Goal: Feedback & Contribution: Submit feedback/report problem

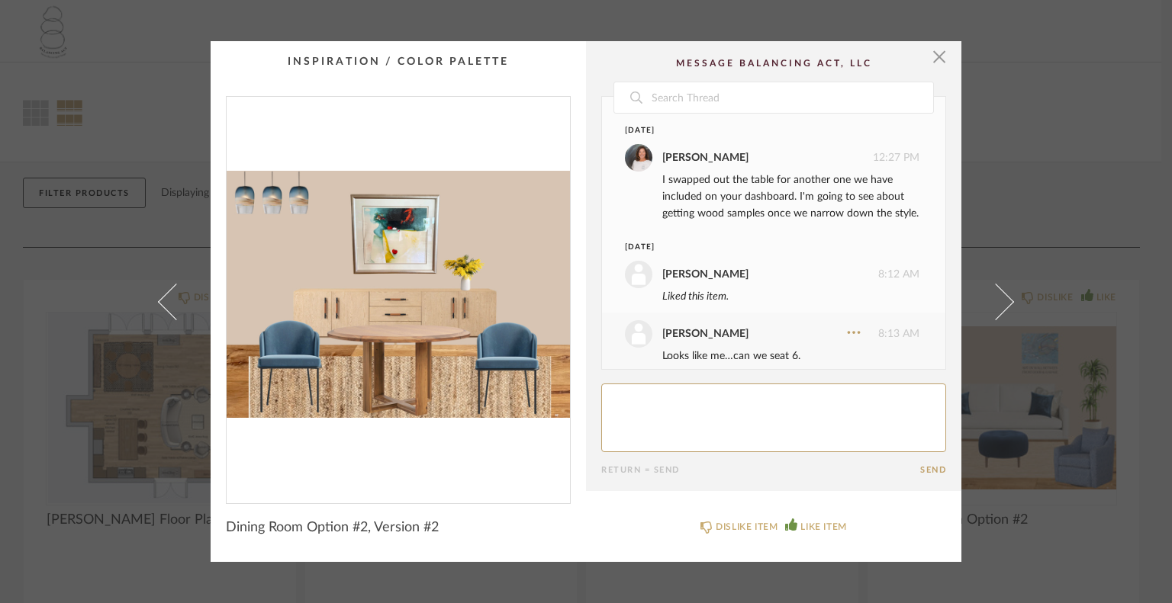
scroll to position [368, 0]
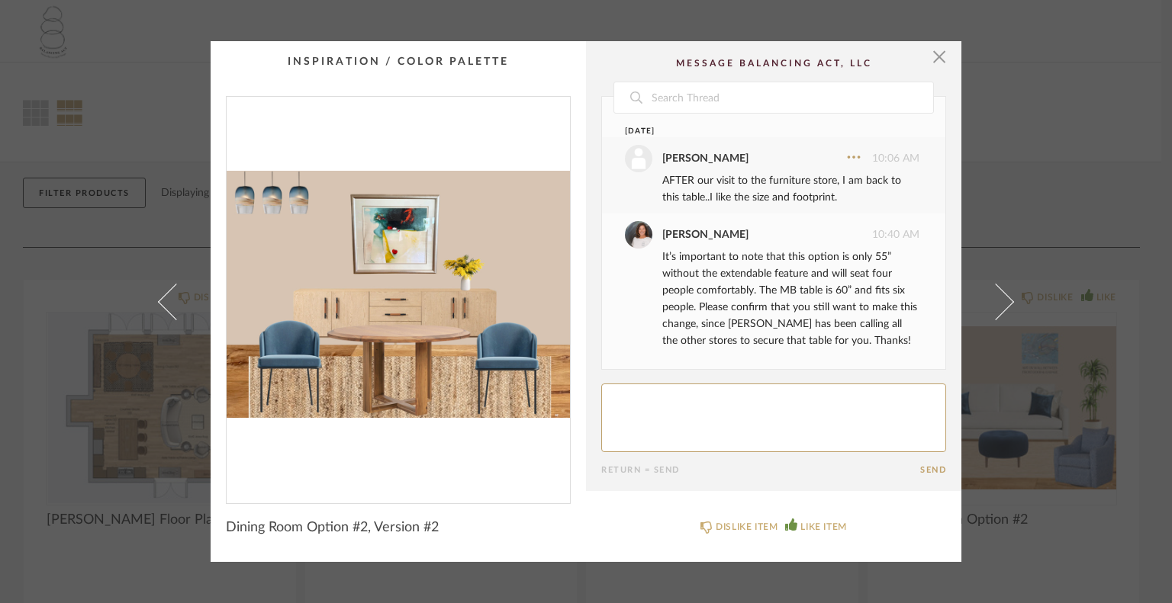
click at [626, 405] on textarea at bounding box center [773, 418] width 345 height 69
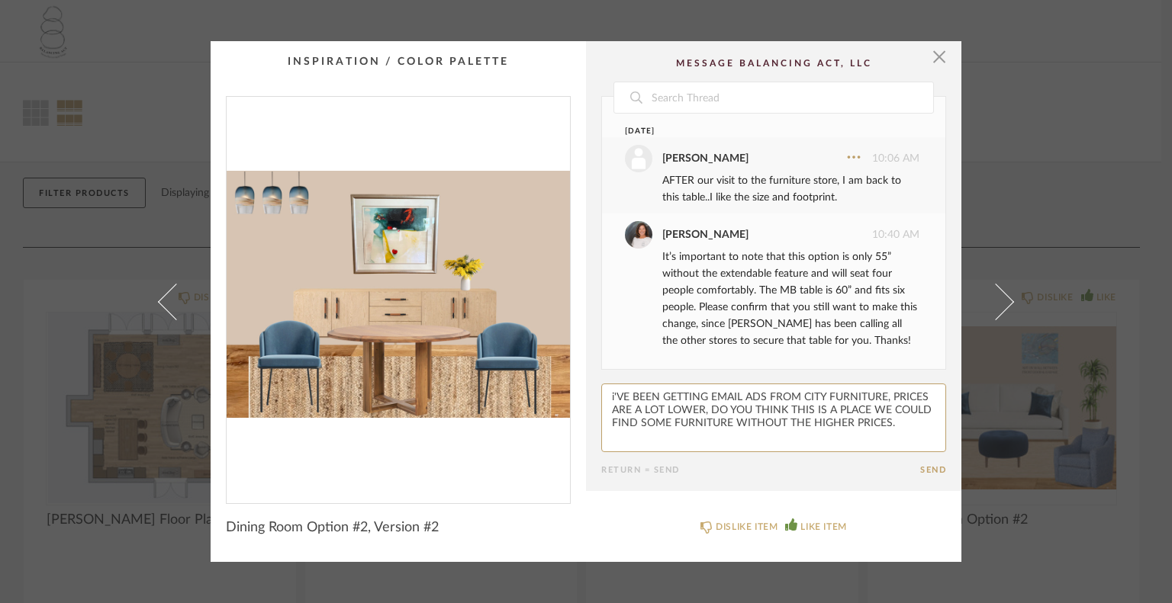
click at [610, 398] on textarea at bounding box center [773, 418] width 345 height 69
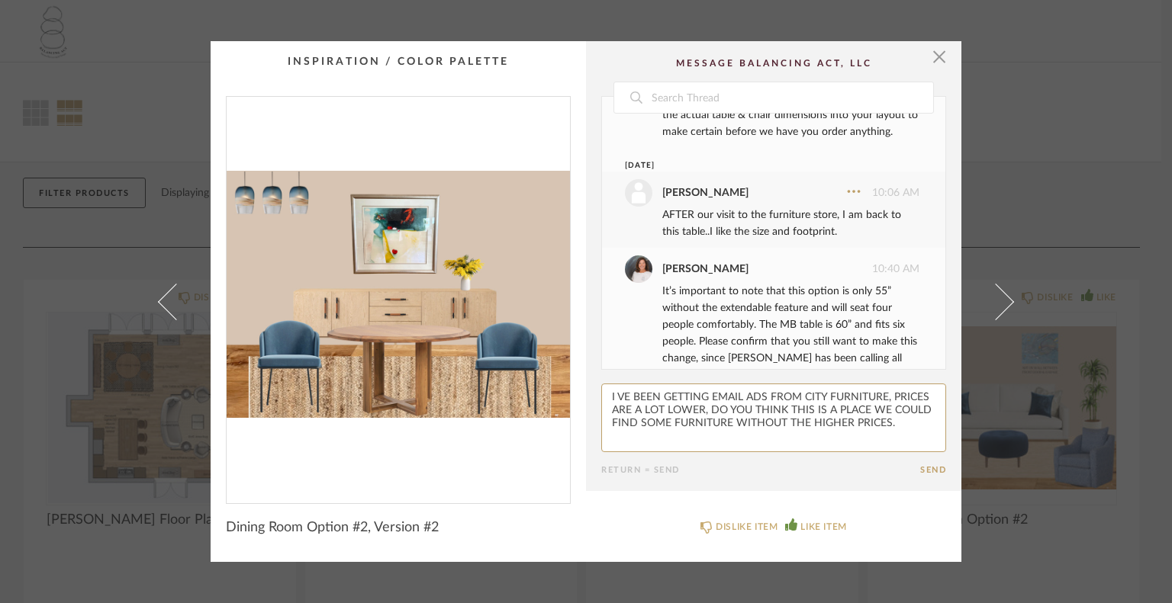
scroll to position [292, 0]
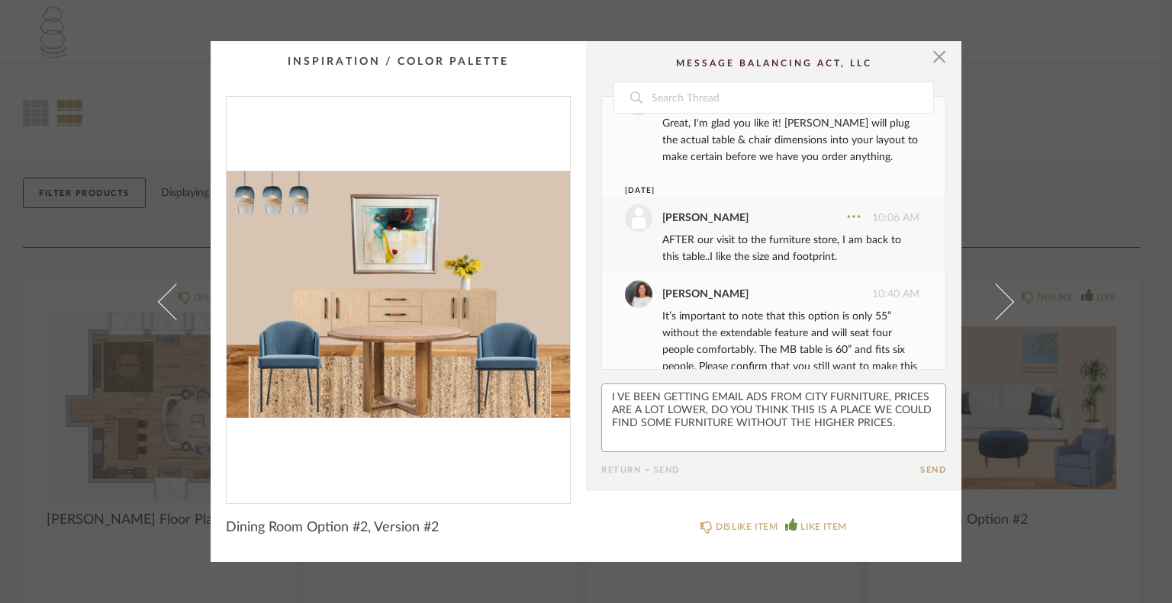
click at [603, 401] on textarea at bounding box center [773, 418] width 345 height 69
click at [894, 426] on textarea at bounding box center [773, 418] width 345 height 69
click at [645, 435] on textarea at bounding box center [773, 418] width 345 height 69
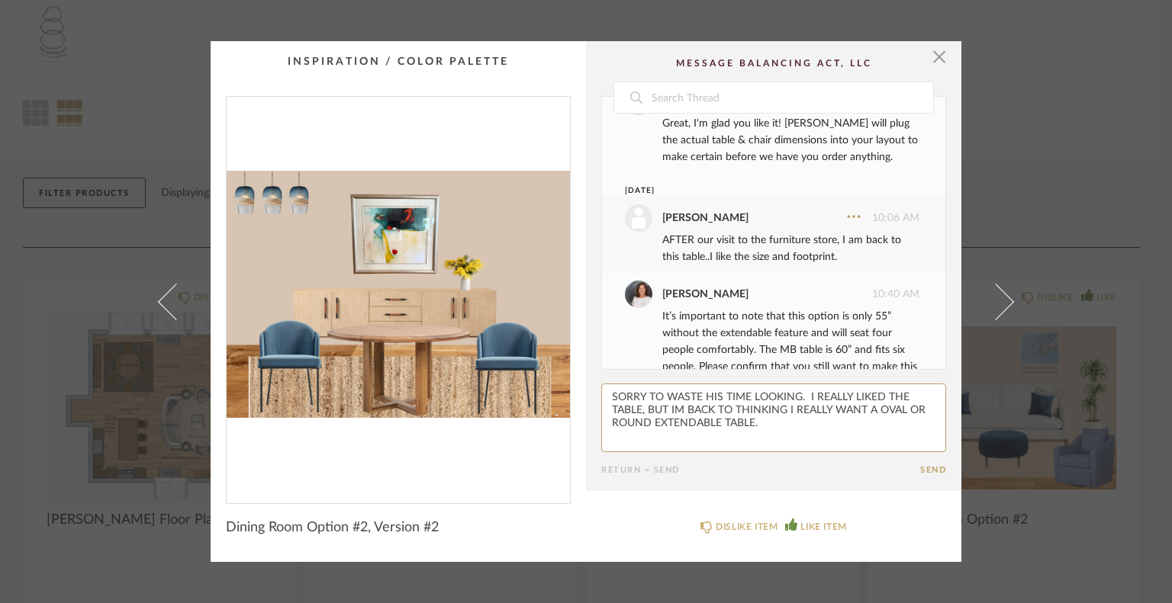
type textarea "SORRY TO WASTE HIS TIME LOOKING. I REALLY LIKED THE TABLE, BUT IM BACK TO THINK…"
drag, startPoint x: 767, startPoint y: 425, endPoint x: 771, endPoint y: 386, distance: 39.0
click at [767, 423] on textarea at bounding box center [773, 418] width 345 height 69
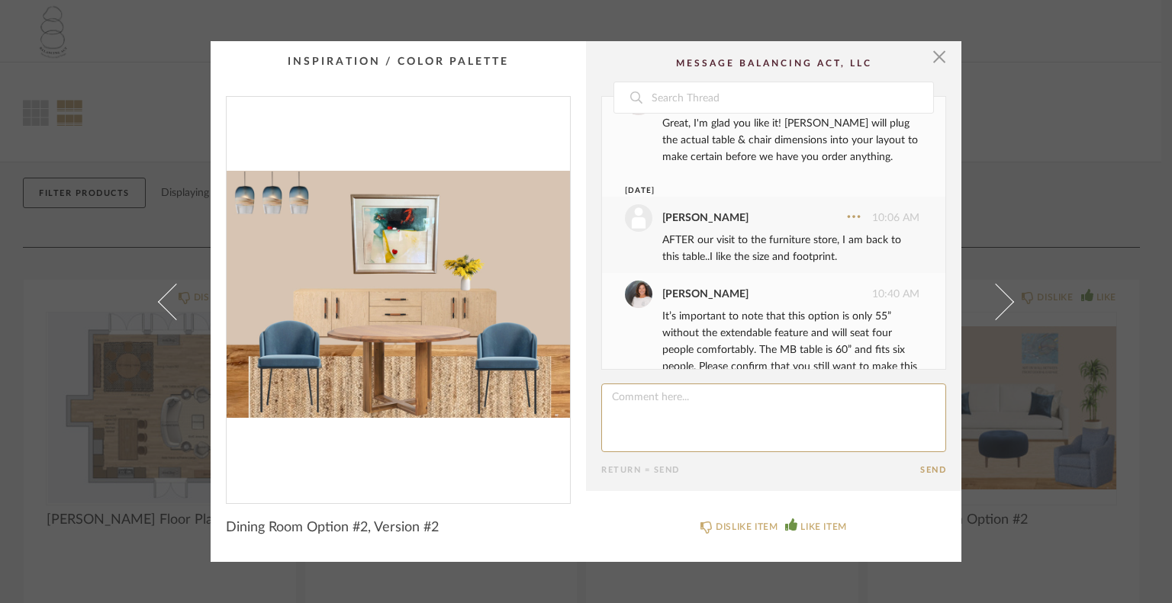
scroll to position [478, 0]
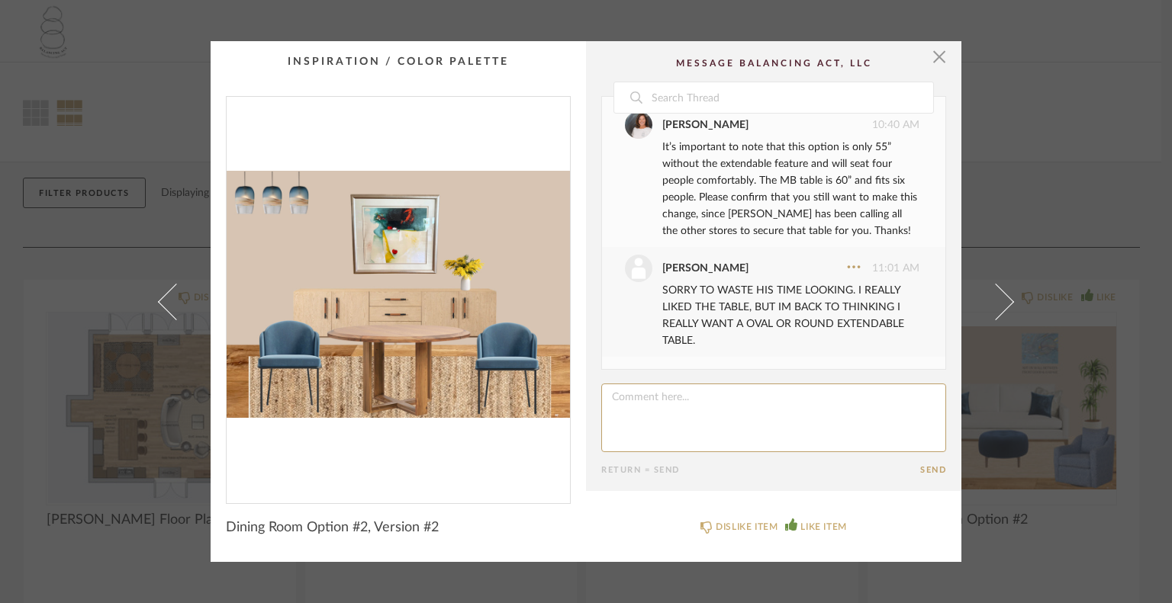
click at [705, 399] on textarea at bounding box center [773, 418] width 345 height 69
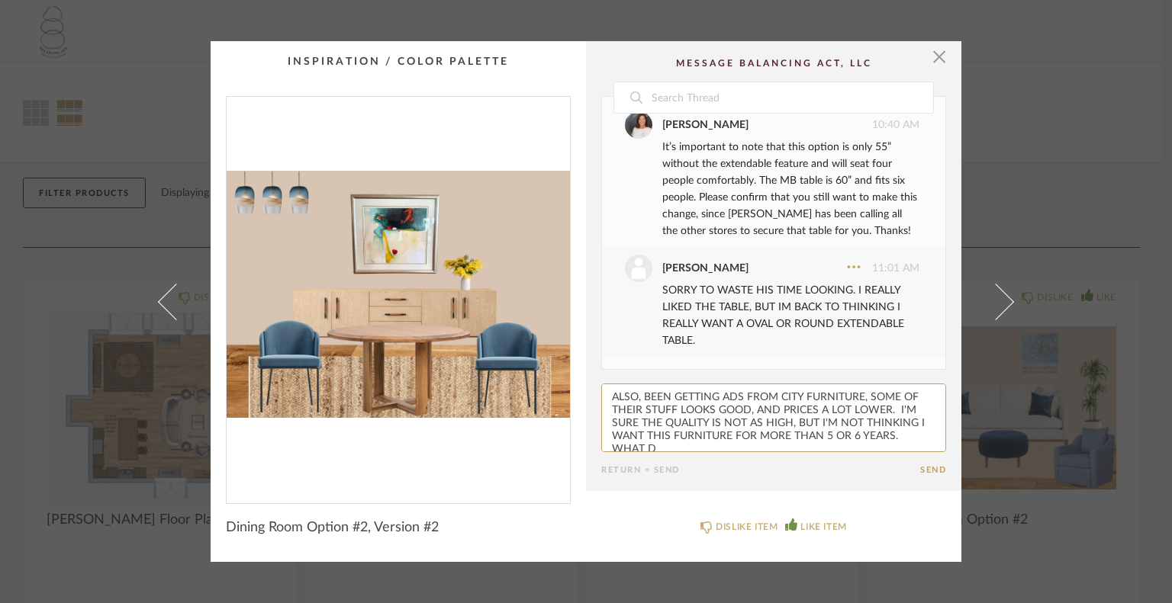
scroll to position [2, 0]
type textarea "ALSO, BEEN GETTING ADS FROM CITY FURNITURE, SOME OF THEIR STUFF LOOKS GOOD, AND…"
click at [928, 467] on button "Send" at bounding box center [933, 470] width 26 height 10
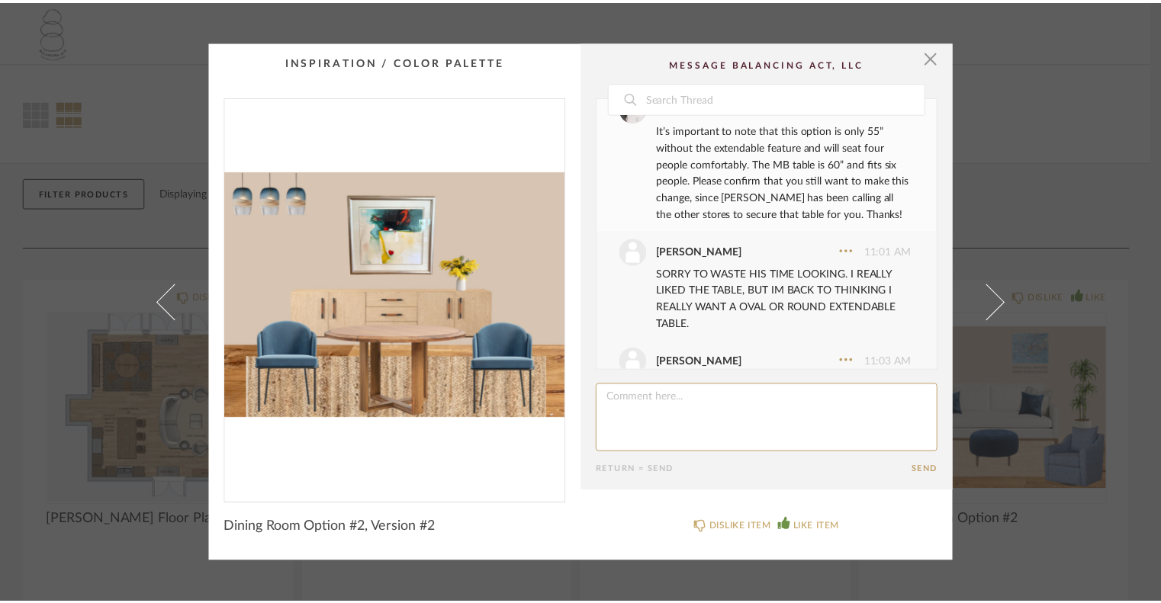
scroll to position [622, 0]
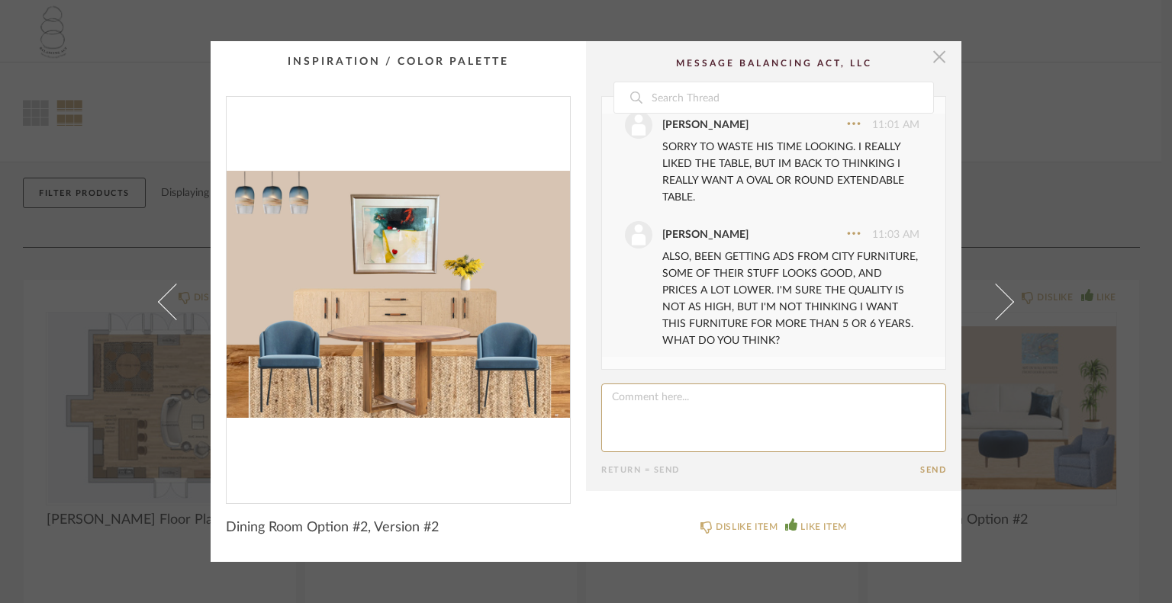
click at [927, 58] on span "button" at bounding box center [939, 56] width 31 height 31
